Goal: Information Seeking & Learning: Learn about a topic

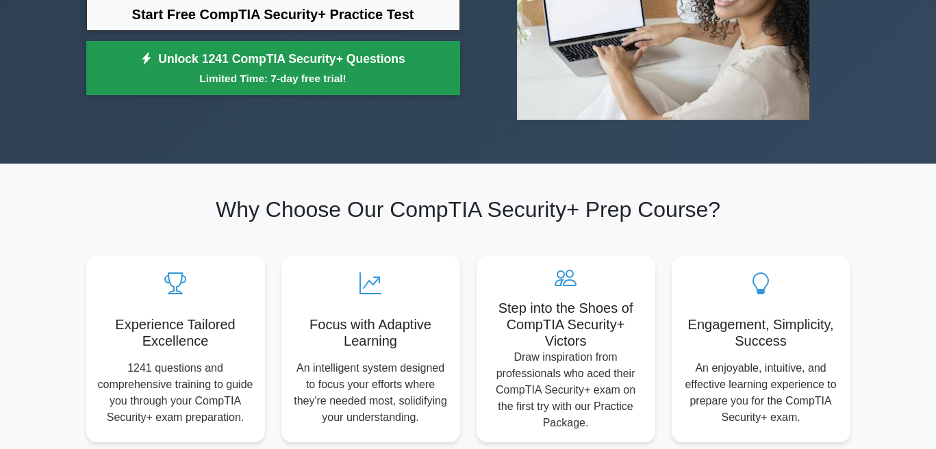
scroll to position [137, 0]
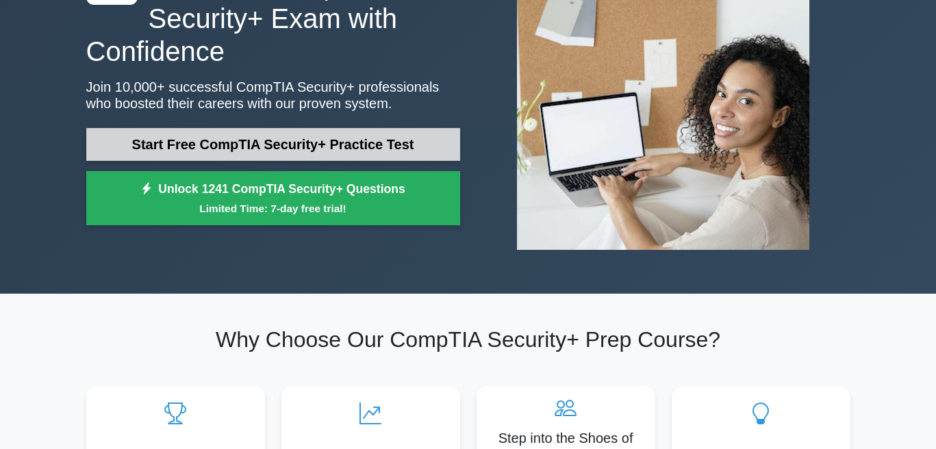
click at [284, 139] on link "Start Free CompTIA Security+ Practice Test" at bounding box center [273, 144] width 374 height 33
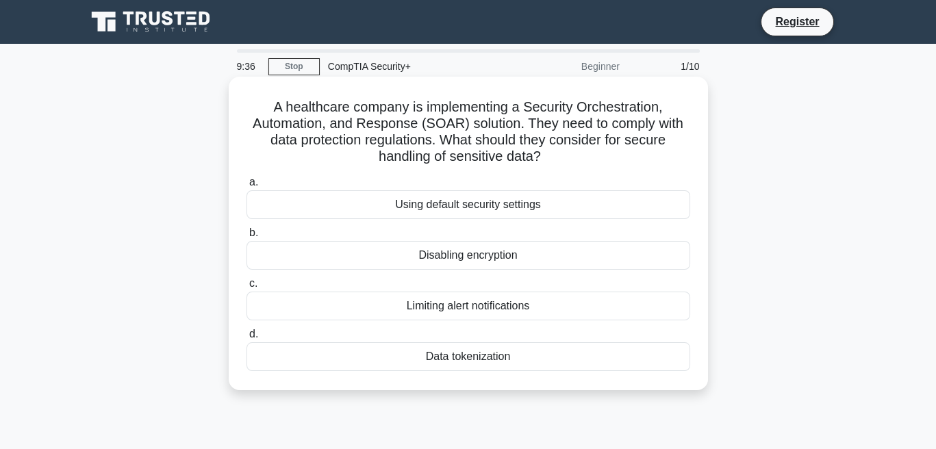
click at [455, 358] on div "Data tokenization" at bounding box center [469, 356] width 444 height 29
click at [247, 339] on input "d. Data tokenization" at bounding box center [247, 334] width 0 height 9
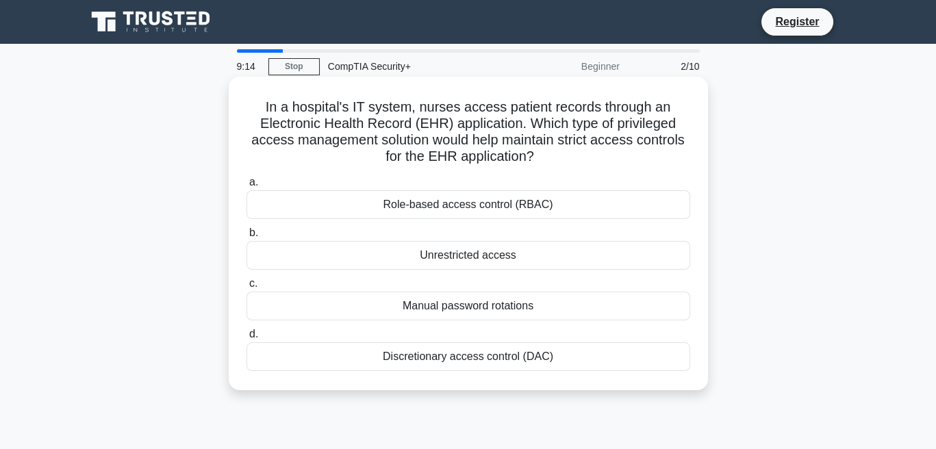
click at [488, 212] on div "Role-based access control (RBAC)" at bounding box center [469, 204] width 444 height 29
click at [247, 187] on input "a. Role-based access control (RBAC)" at bounding box center [247, 182] width 0 height 9
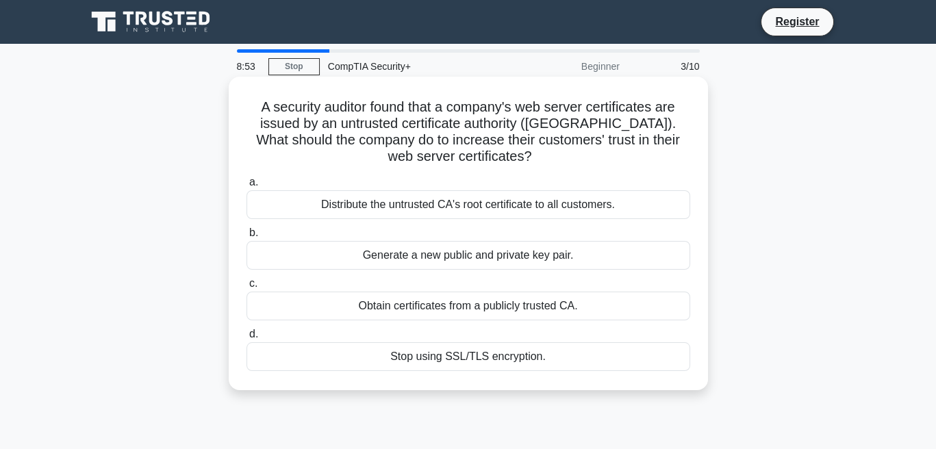
click at [445, 307] on div "Obtain certificates from a publicly trusted CA." at bounding box center [469, 306] width 444 height 29
click at [247, 288] on input "c. Obtain certificates from a publicly trusted CA." at bounding box center [247, 283] width 0 height 9
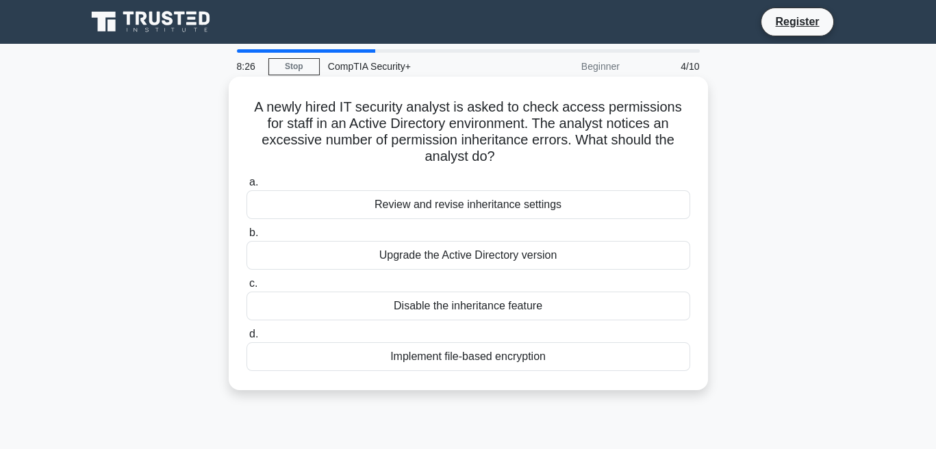
click at [474, 262] on div "Upgrade the Active Directory version" at bounding box center [469, 255] width 444 height 29
click at [247, 238] on input "b. Upgrade the Active Directory version" at bounding box center [247, 233] width 0 height 9
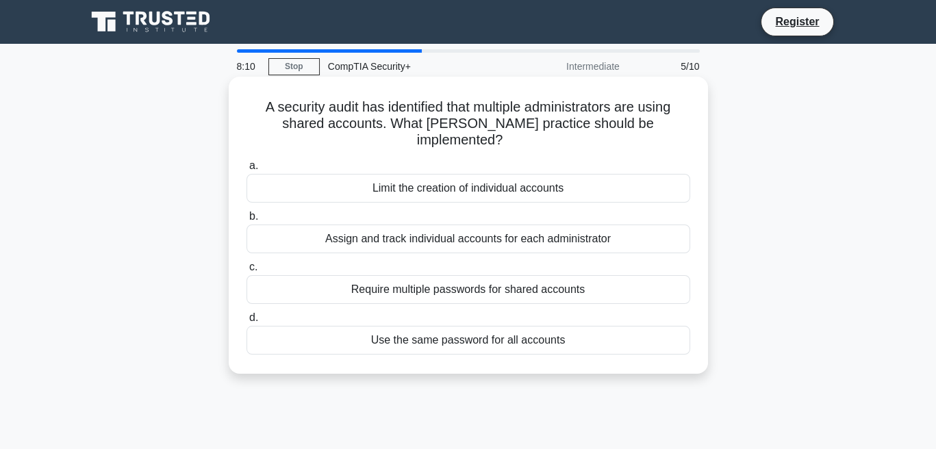
click at [460, 229] on div "Assign and track individual accounts for each administrator" at bounding box center [469, 239] width 444 height 29
click at [247, 221] on input "b. Assign and track individual accounts for each administrator" at bounding box center [247, 216] width 0 height 9
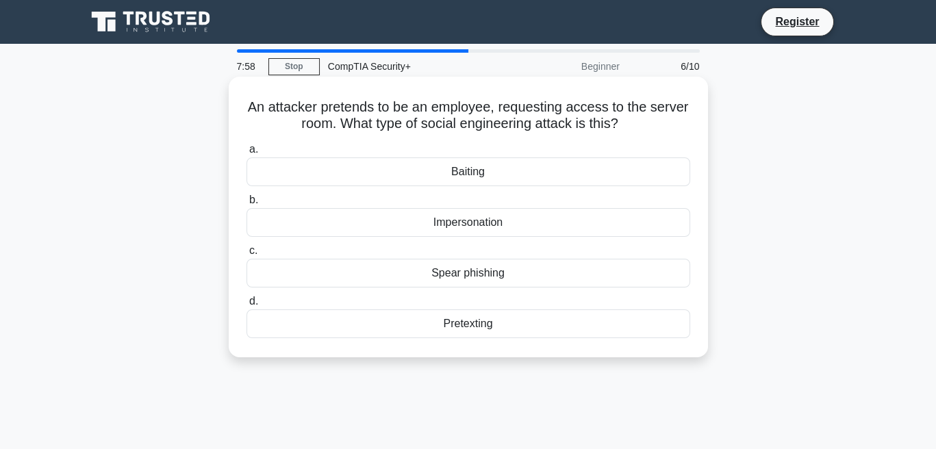
click at [456, 231] on div "Impersonation" at bounding box center [469, 222] width 444 height 29
click at [247, 205] on input "b. Impersonation" at bounding box center [247, 200] width 0 height 9
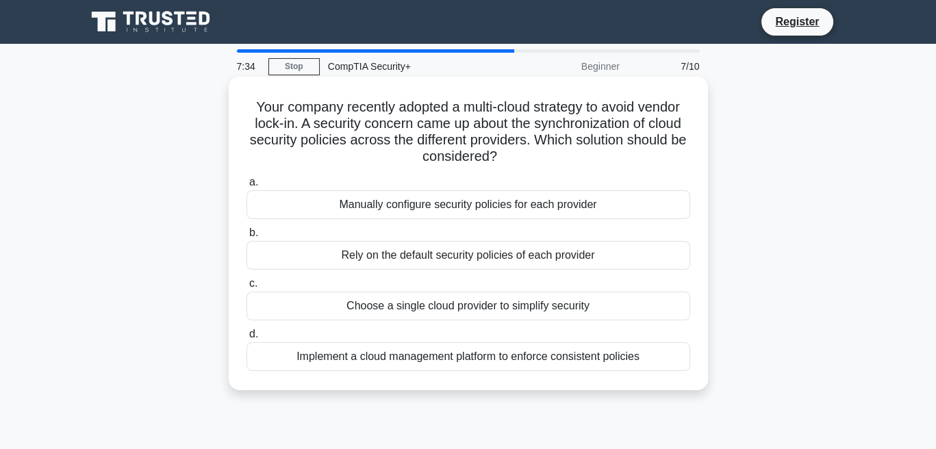
click at [491, 356] on div "Implement a cloud management platform to enforce consistent policies" at bounding box center [469, 356] width 444 height 29
click at [247, 339] on input "d. Implement a cloud management platform to enforce consistent policies" at bounding box center [247, 334] width 0 height 9
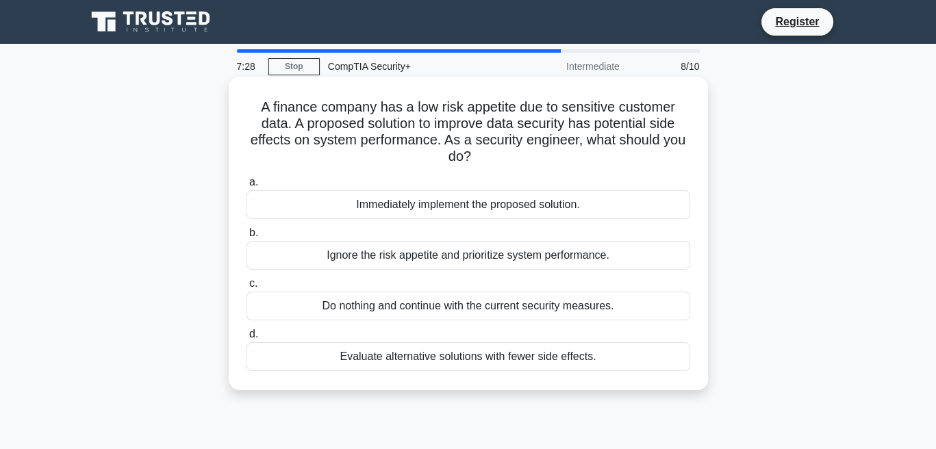
click at [472, 267] on div "Ignore the risk appetite and prioritize system performance." at bounding box center [469, 255] width 444 height 29
click at [247, 238] on input "b. Ignore the risk appetite and prioritize system performance." at bounding box center [247, 233] width 0 height 9
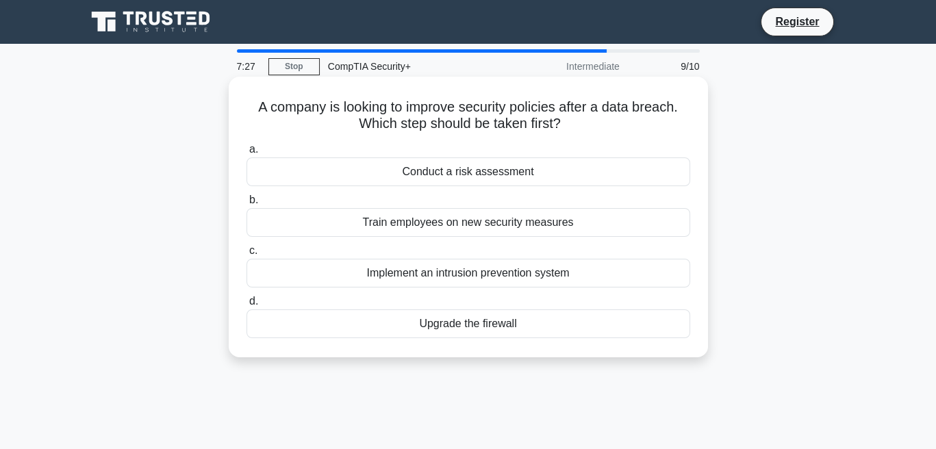
click at [473, 265] on div "Implement an intrusion prevention system" at bounding box center [469, 273] width 444 height 29
click at [247, 255] on input "c. Implement an intrusion prevention system" at bounding box center [247, 251] width 0 height 9
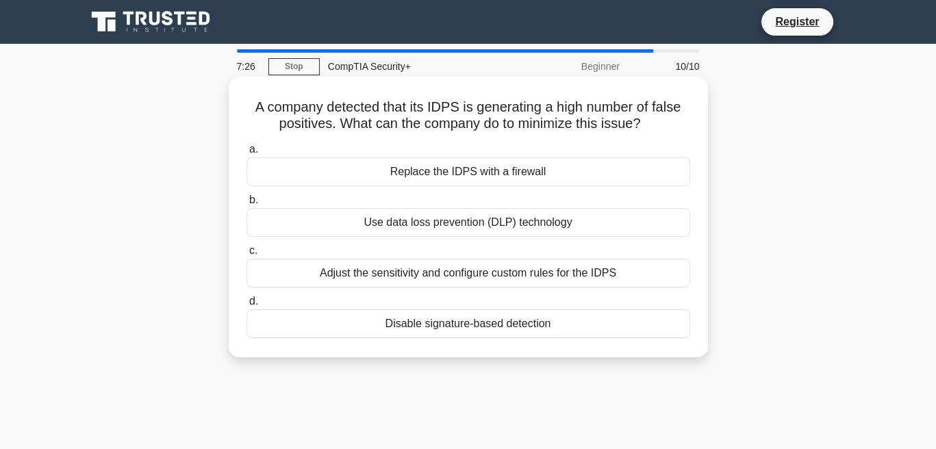
click at [495, 283] on div "Adjust the sensitivity and configure custom rules for the IDPS" at bounding box center [469, 273] width 444 height 29
click at [247, 255] on input "c. Adjust the sensitivity and configure custom rules for the IDPS" at bounding box center [247, 251] width 0 height 9
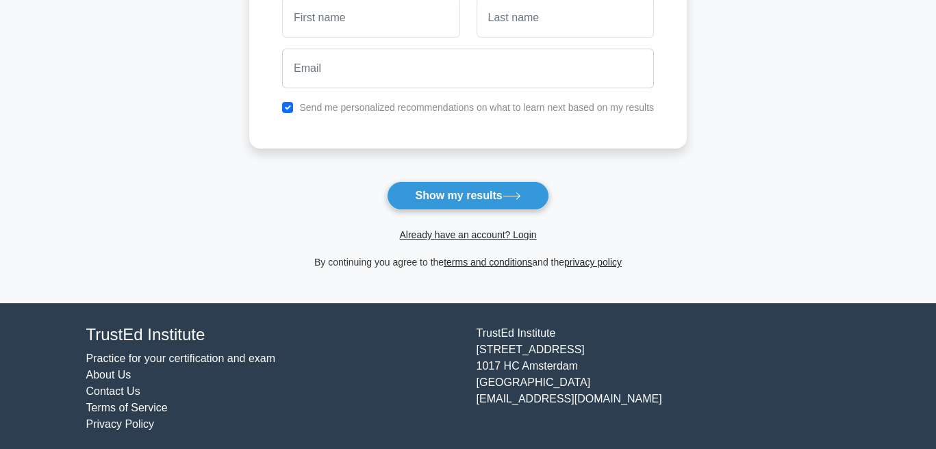
scroll to position [237, 0]
